Goal: Information Seeking & Learning: Learn about a topic

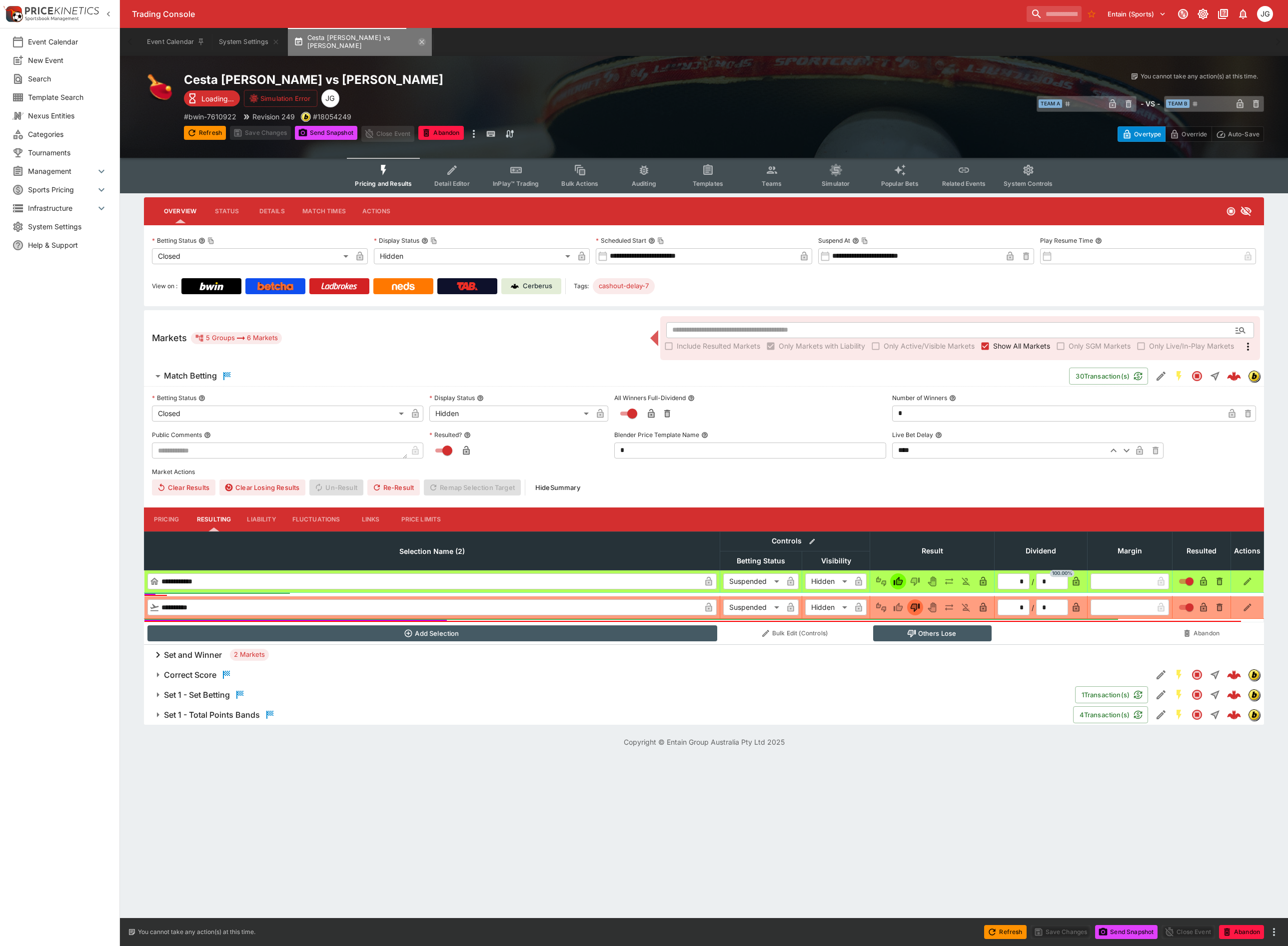
click at [418, 41] on icon "button" at bounding box center [422, 41] width 8 height 8
